Goal: Task Accomplishment & Management: Use online tool/utility

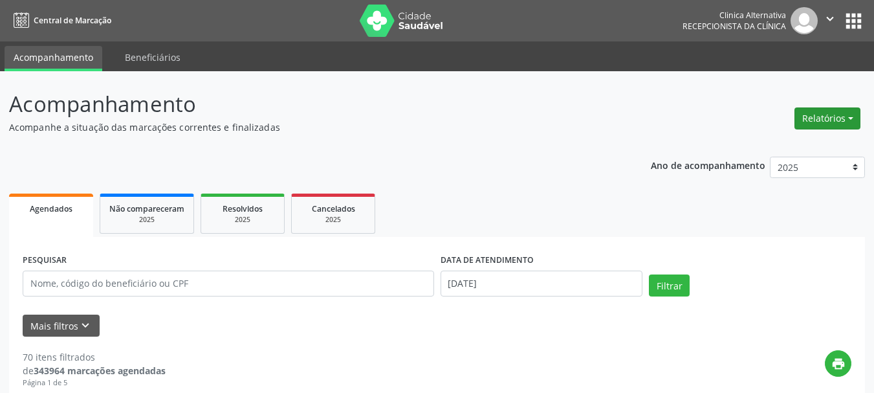
click at [833, 125] on button "Relatórios" at bounding box center [828, 118] width 66 height 22
click at [787, 145] on link "Agendamentos" at bounding box center [791, 146] width 139 height 18
select select "9"
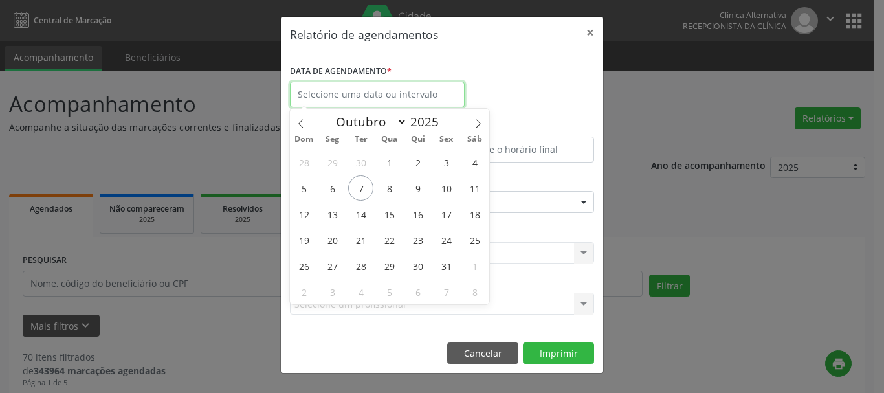
click at [379, 99] on body "Central de Marcação Clinica Alternativa Recepcionista da clínica  Configuraçõe…" at bounding box center [442, 196] width 884 height 393
click at [369, 181] on span "7" at bounding box center [360, 187] width 25 height 25
type input "[DATE]"
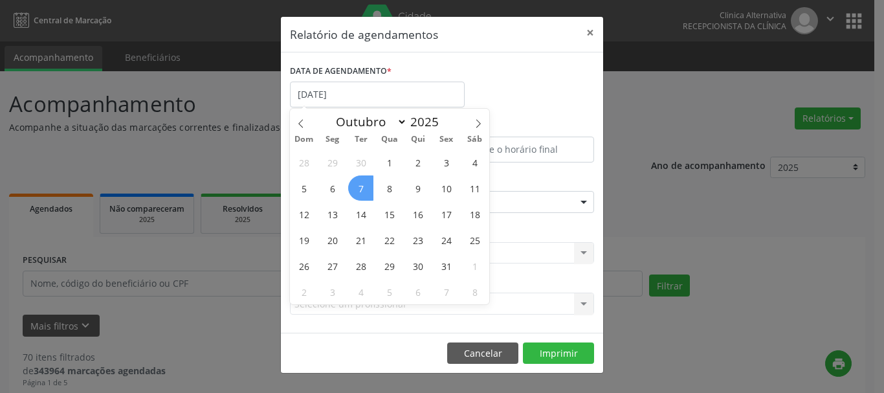
click at [369, 182] on span "7" at bounding box center [360, 187] width 25 height 25
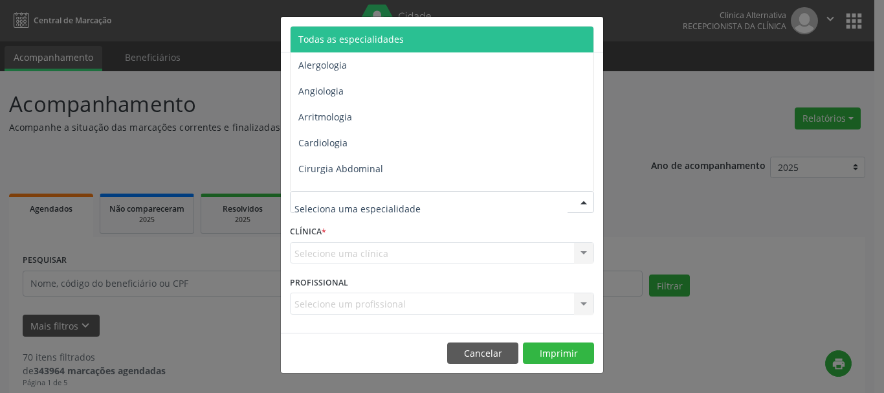
click at [373, 212] on div at bounding box center [442, 202] width 304 height 22
click at [390, 39] on span "Todas as especialidades" at bounding box center [350, 39] width 105 height 12
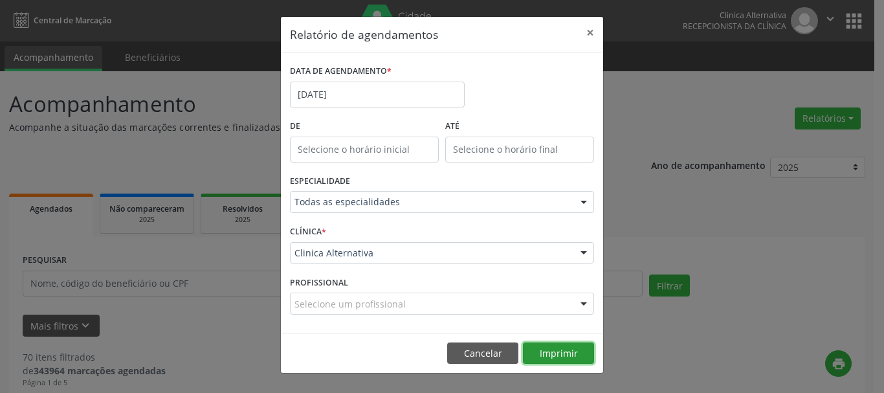
click at [550, 356] on button "Imprimir" at bounding box center [558, 353] width 71 height 22
